Goal: Task Accomplishment & Management: Manage account settings

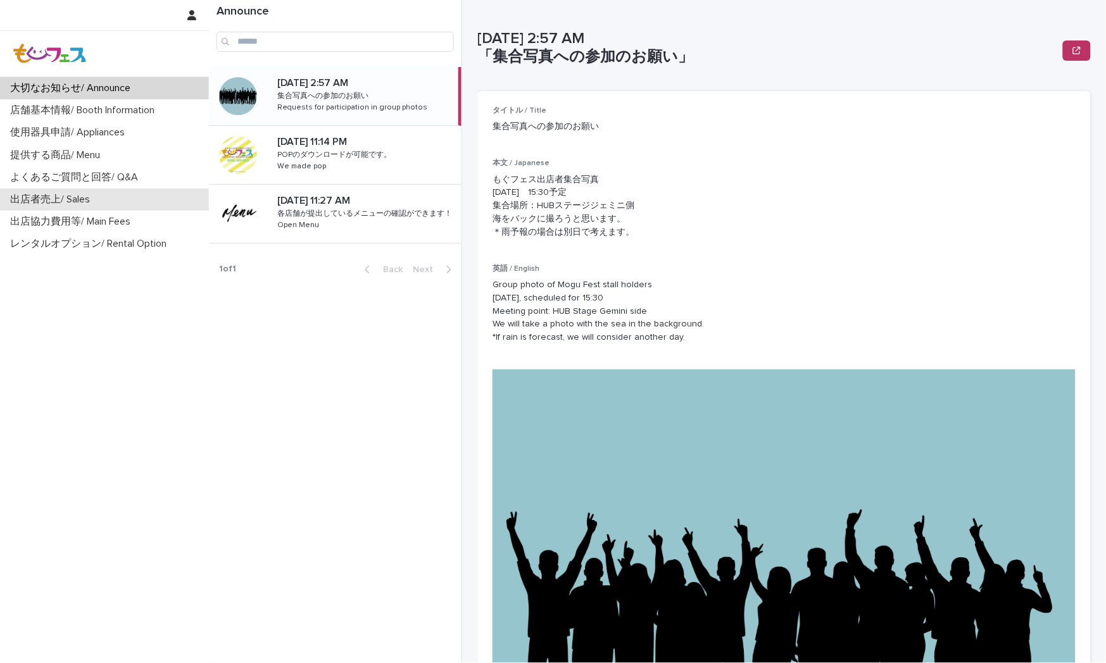
click at [150, 206] on div "出店者売上/ Sales" at bounding box center [104, 200] width 209 height 22
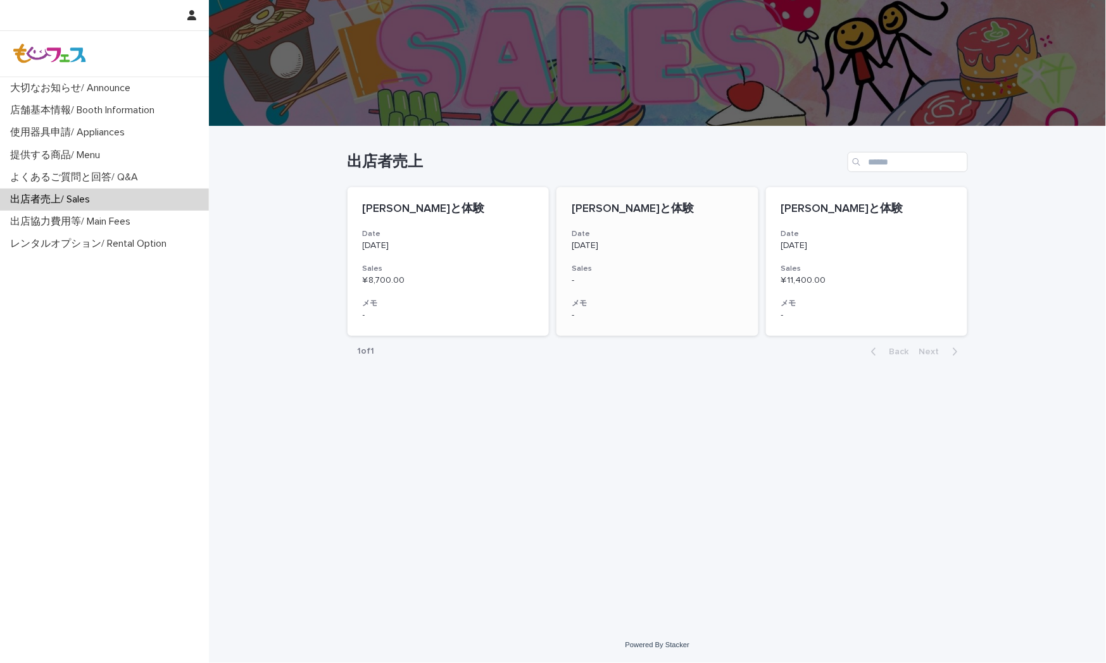
click at [666, 308] on div "-" at bounding box center [657, 314] width 172 height 13
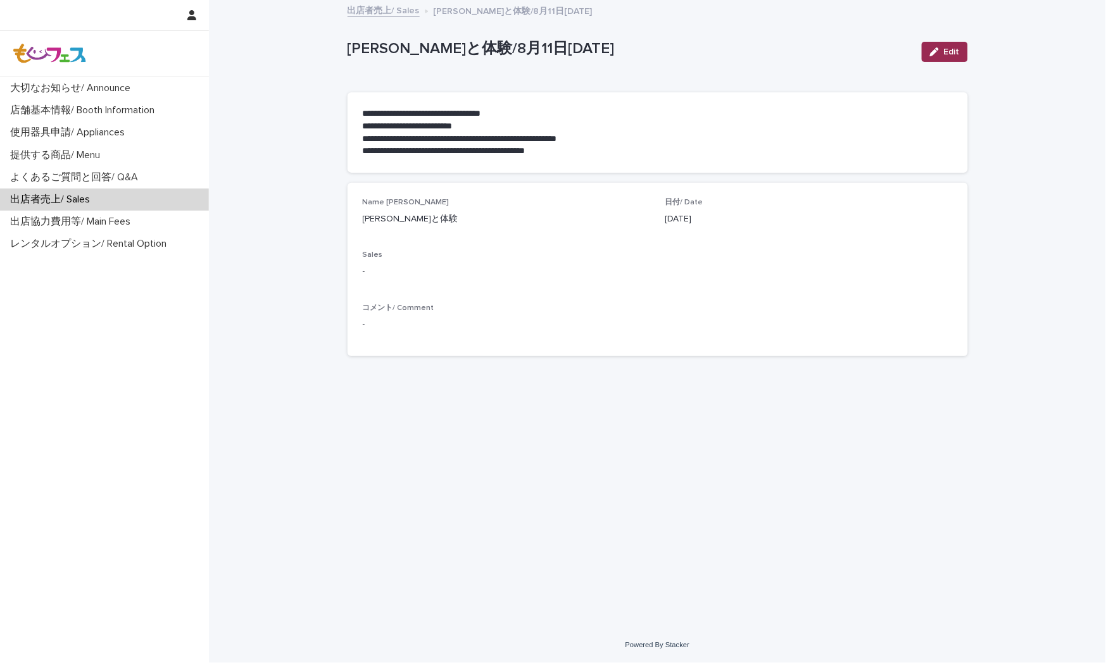
click at [954, 42] on button "Edit" at bounding box center [944, 52] width 46 height 20
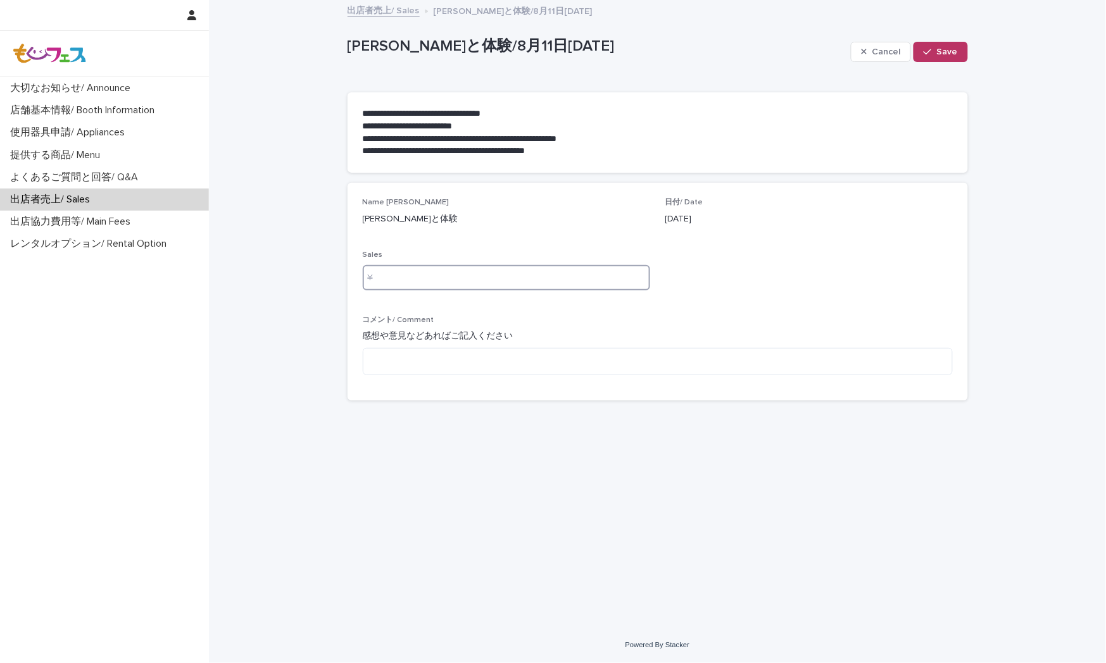
click at [571, 284] on input at bounding box center [506, 277] width 287 height 25
type input "*****"
click at [959, 58] on button "Save" at bounding box center [940, 52] width 54 height 20
